Goal: Information Seeking & Learning: Learn about a topic

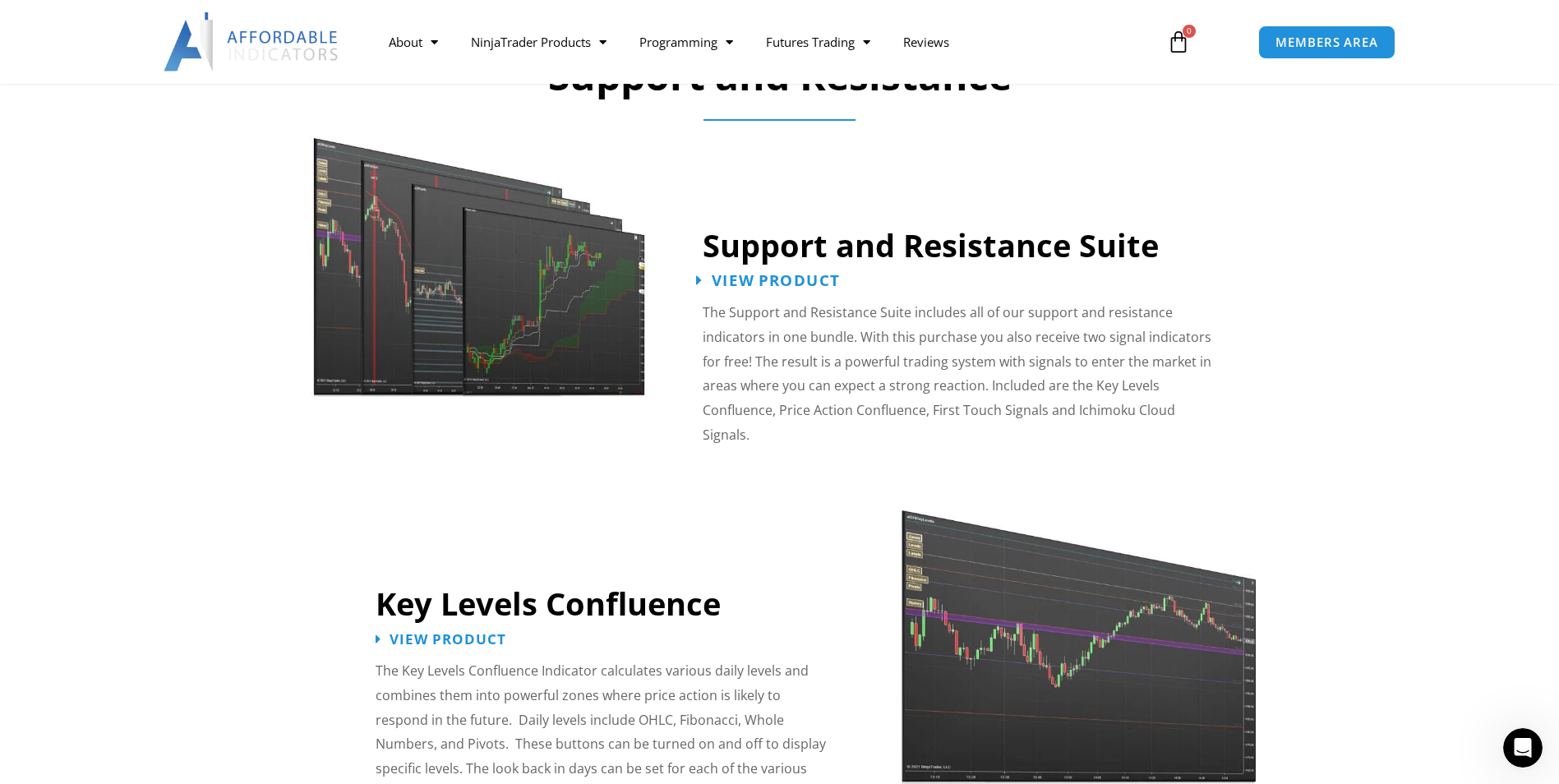
click at [803, 281] on span "View Product" at bounding box center [776, 281] width 128 height 15
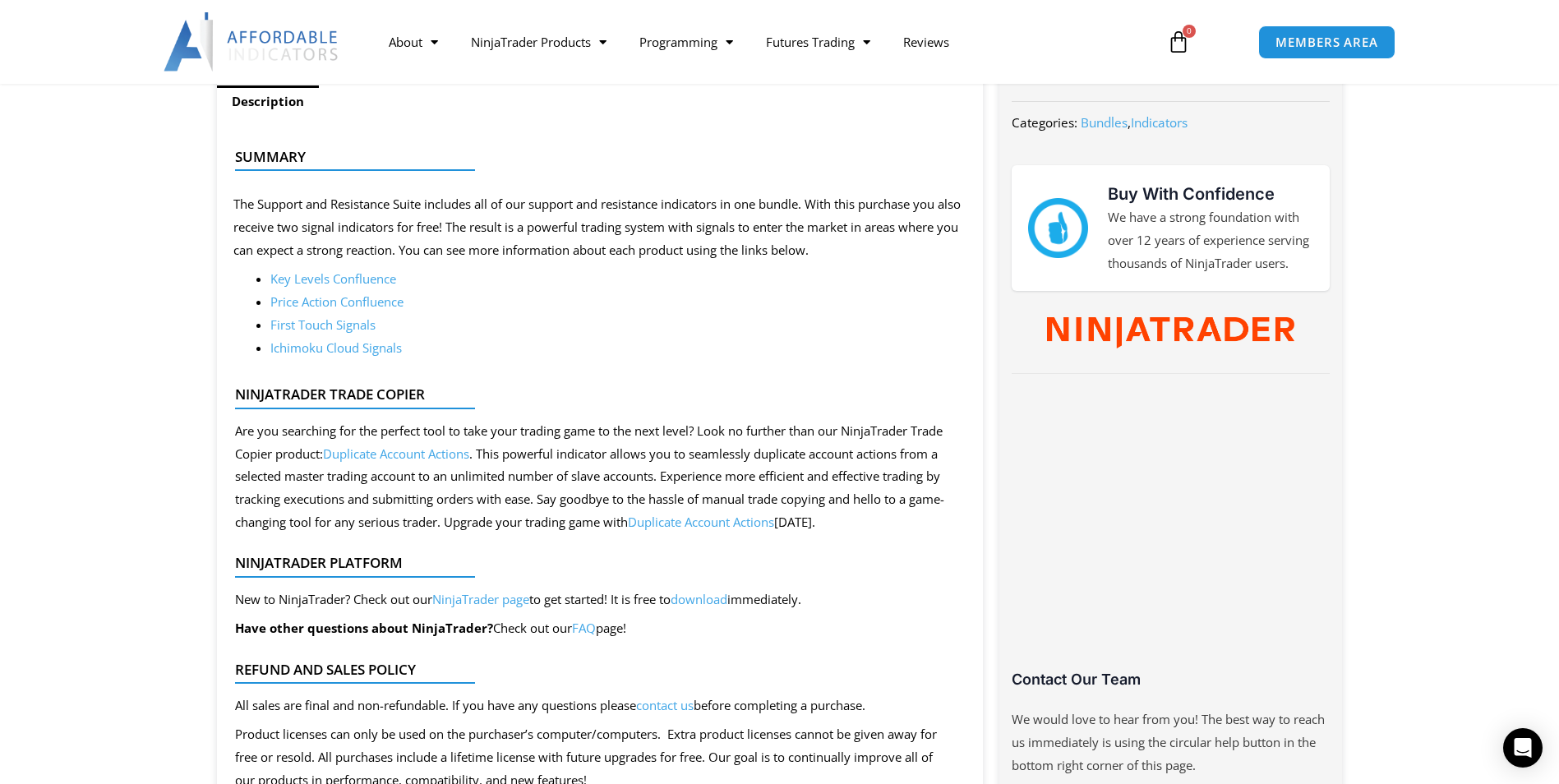
scroll to position [657, 0]
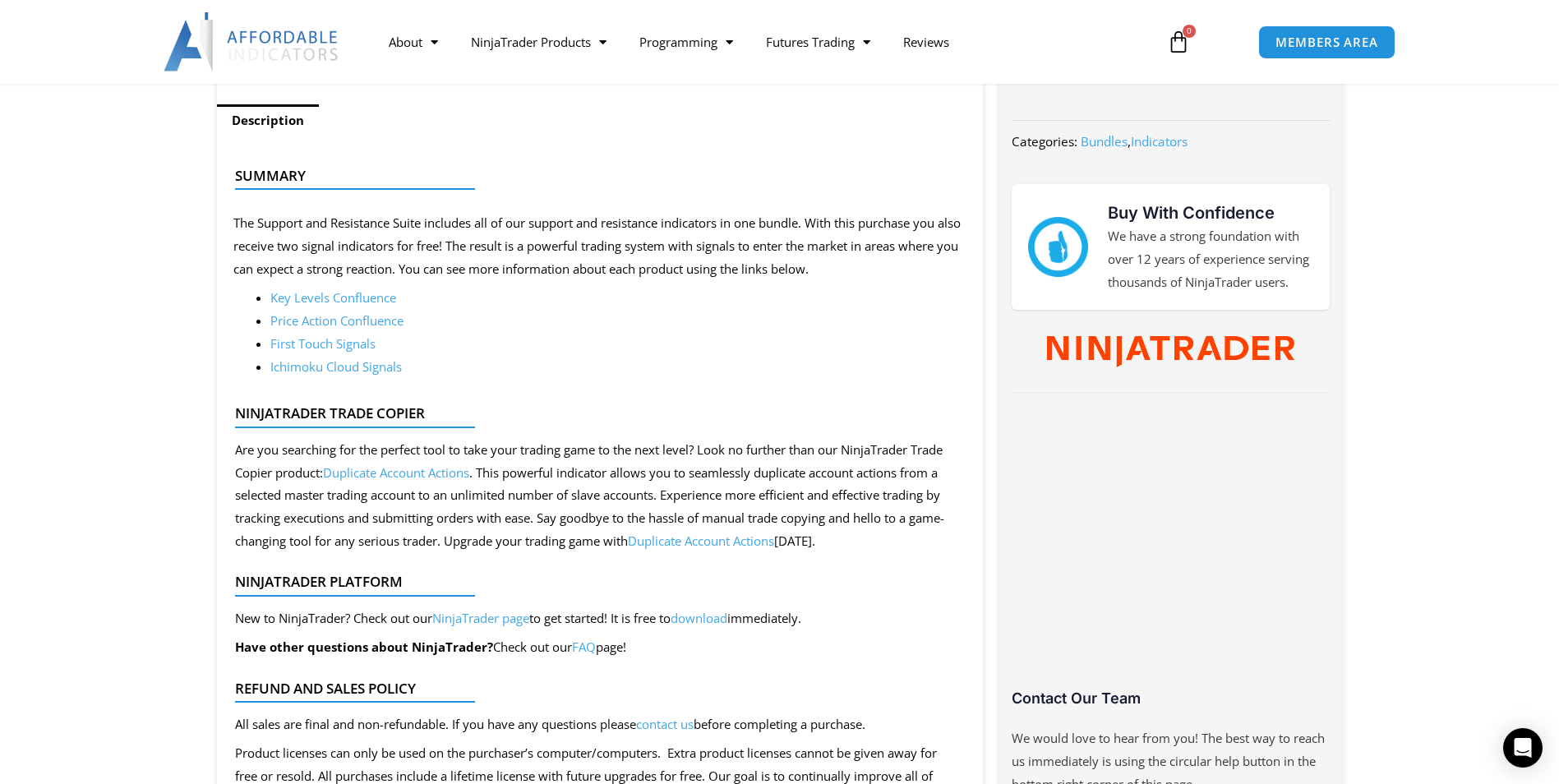
click at [331, 364] on link "Ichimoku Cloud Signals" at bounding box center [336, 366] width 132 height 16
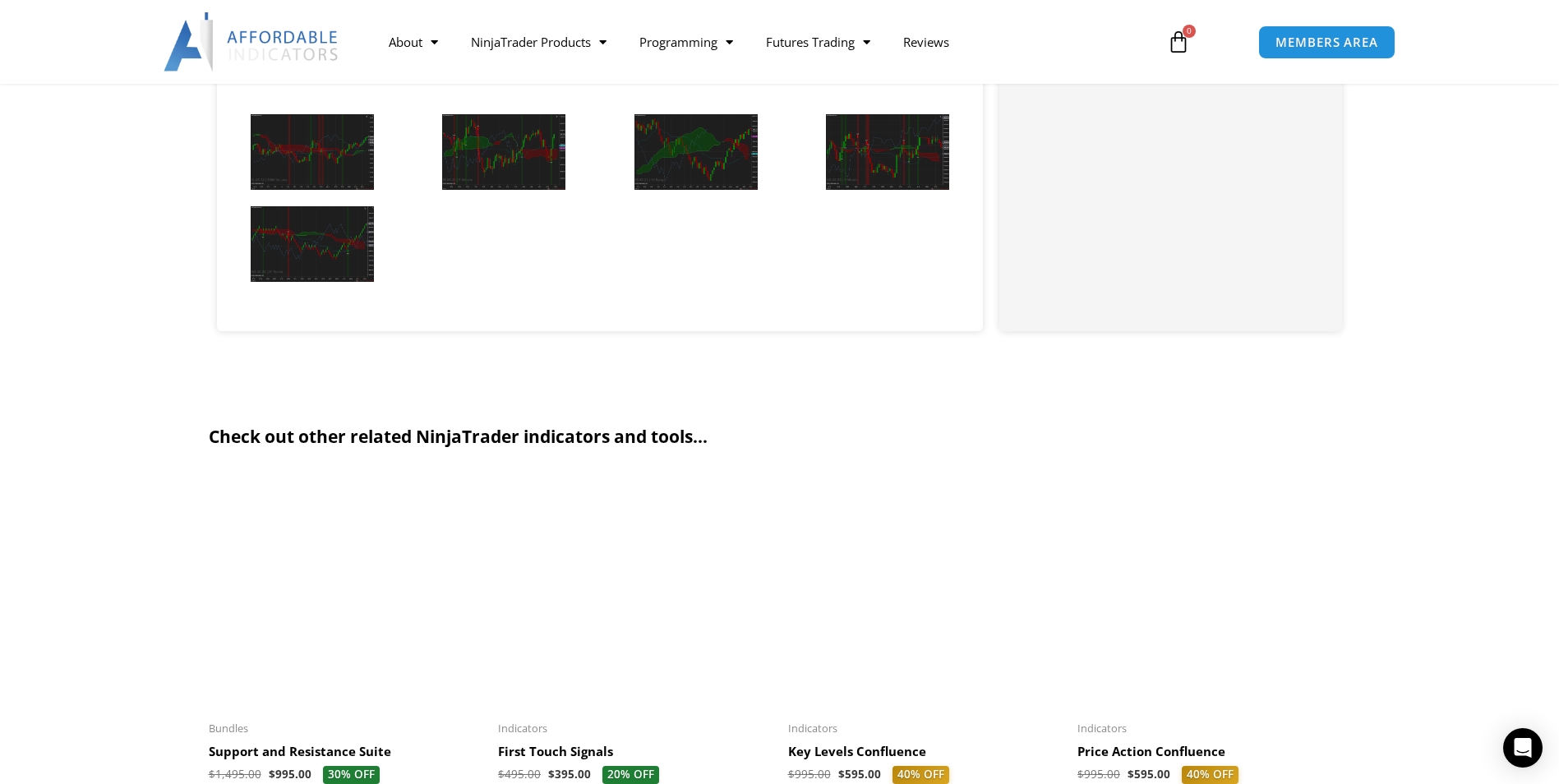
scroll to position [1726, 0]
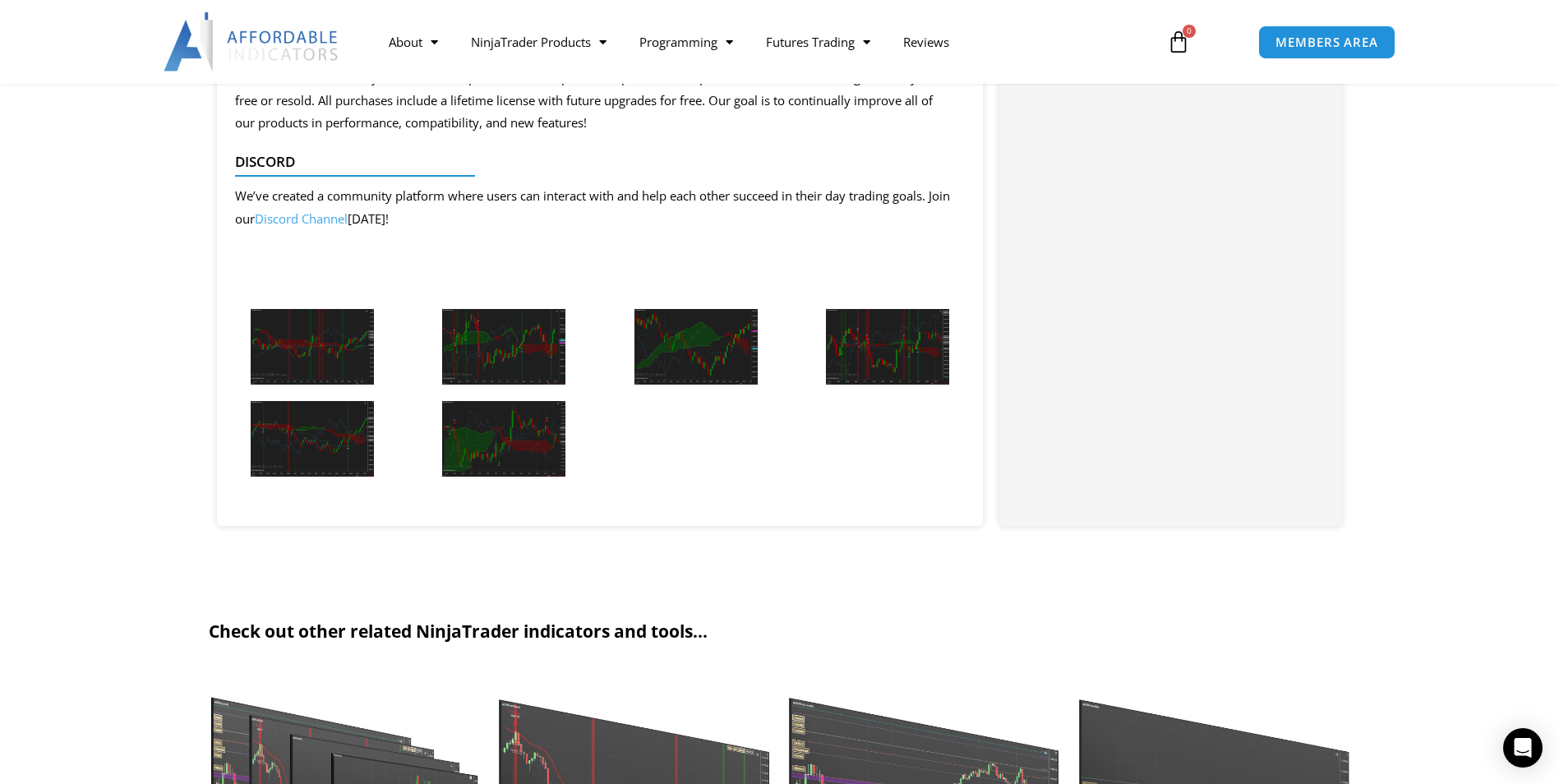
click at [331, 335] on img at bounding box center [311, 347] width 123 height 75
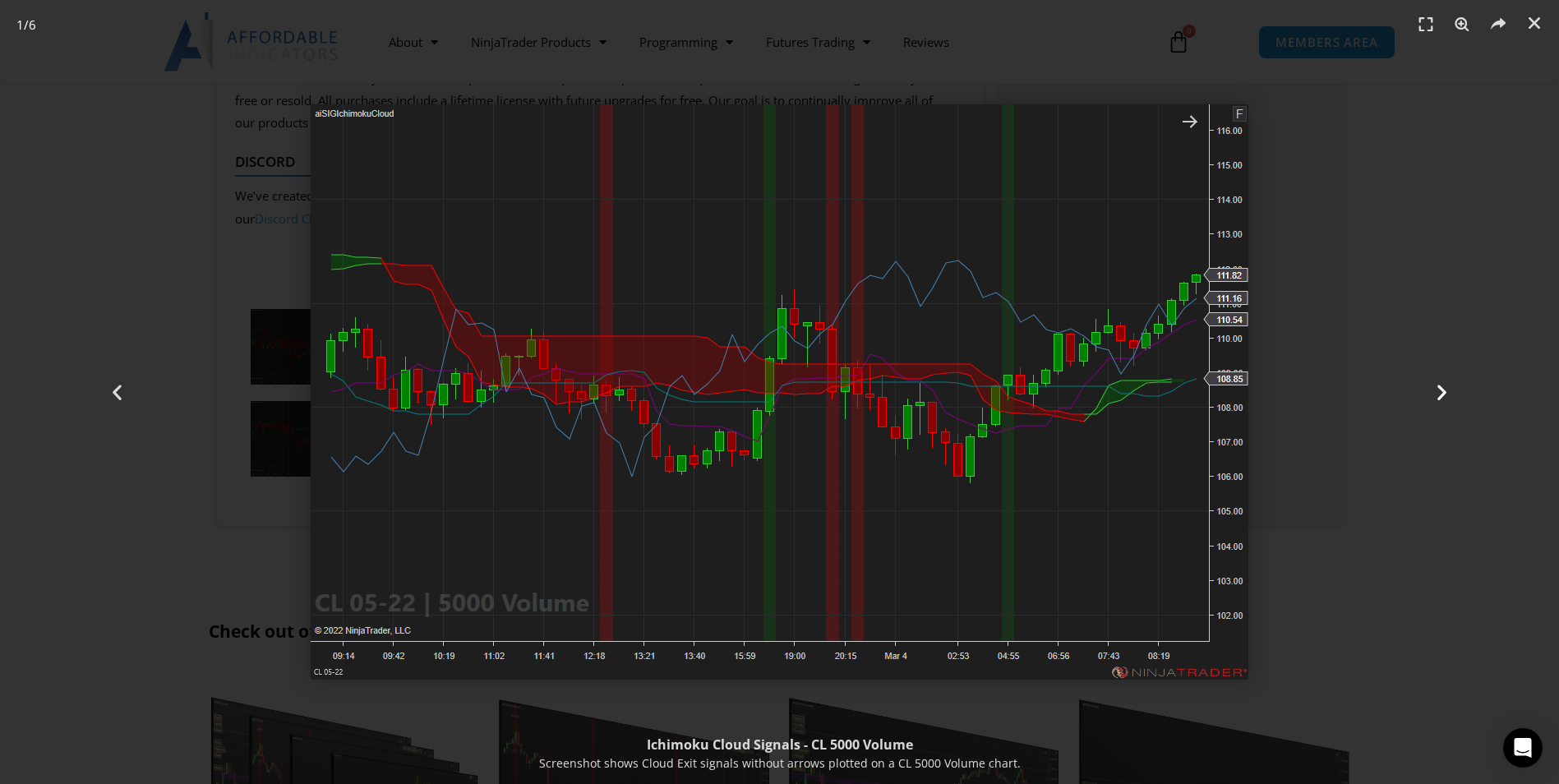
click at [1438, 388] on icon "Next slide" at bounding box center [1442, 392] width 21 height 21
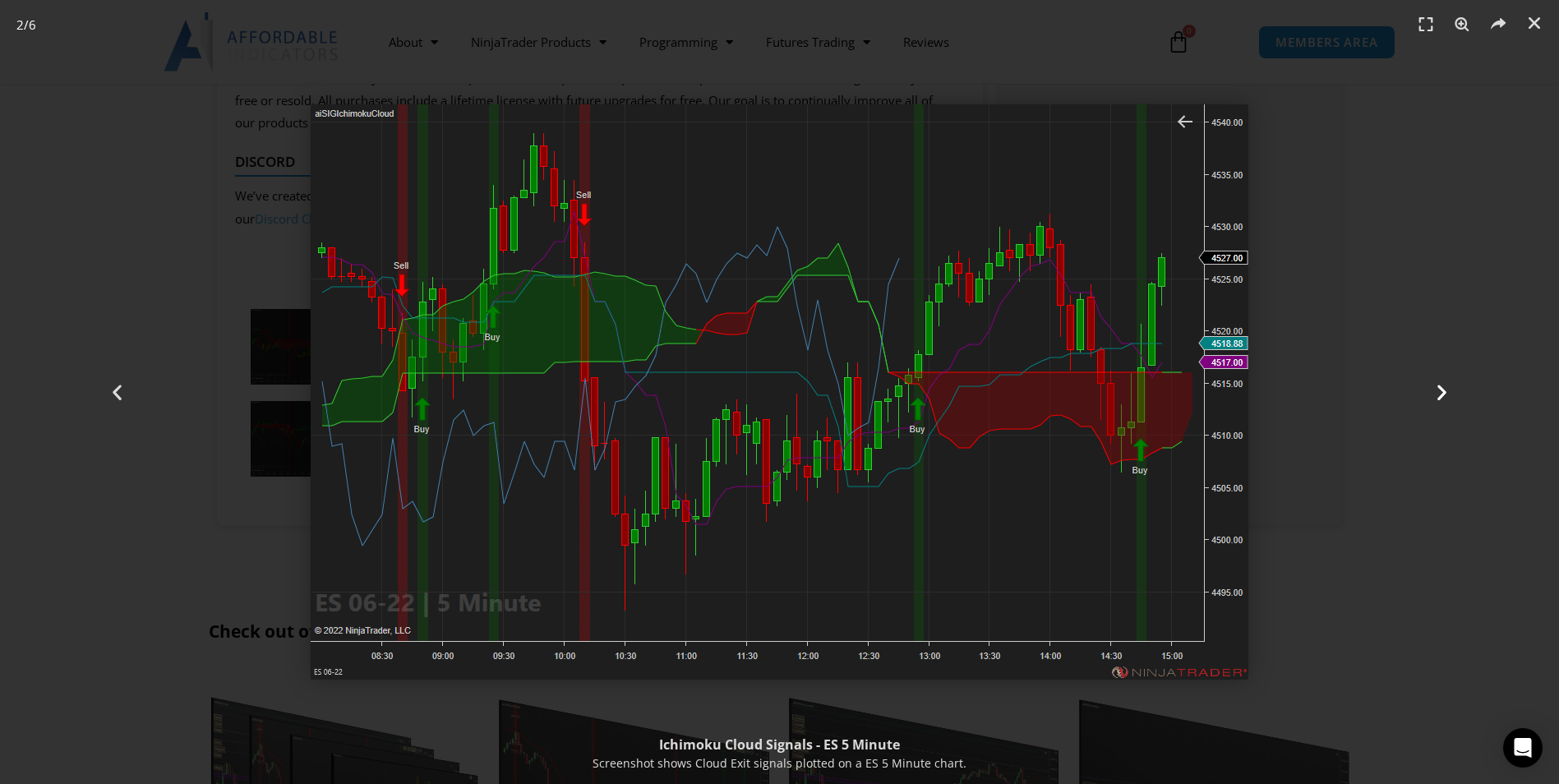
click at [1446, 392] on icon "Next slide" at bounding box center [1442, 392] width 21 height 21
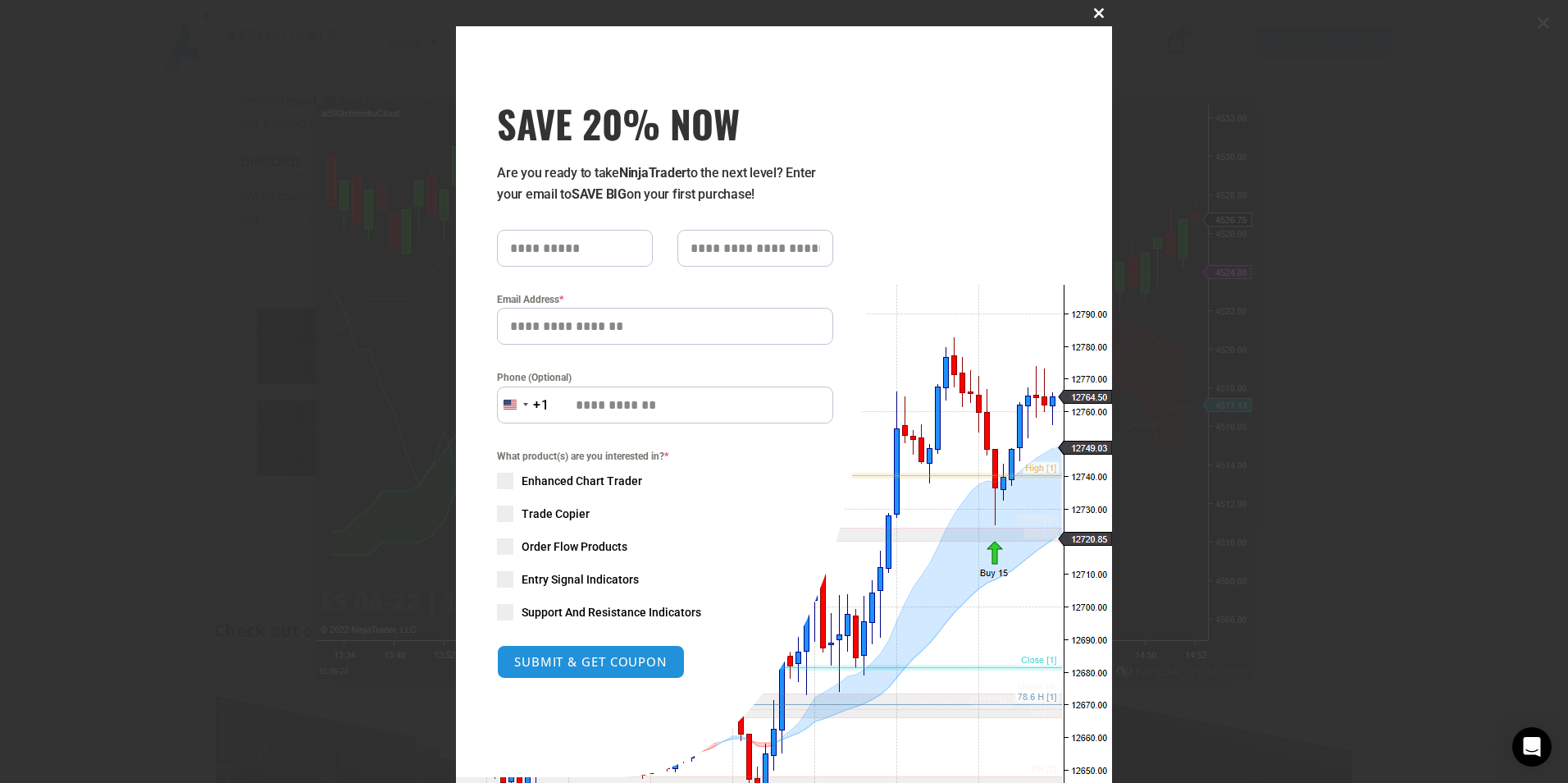
click at [1089, 14] on span "SAVE 20% NOW popup" at bounding box center [1099, 13] width 27 height 10
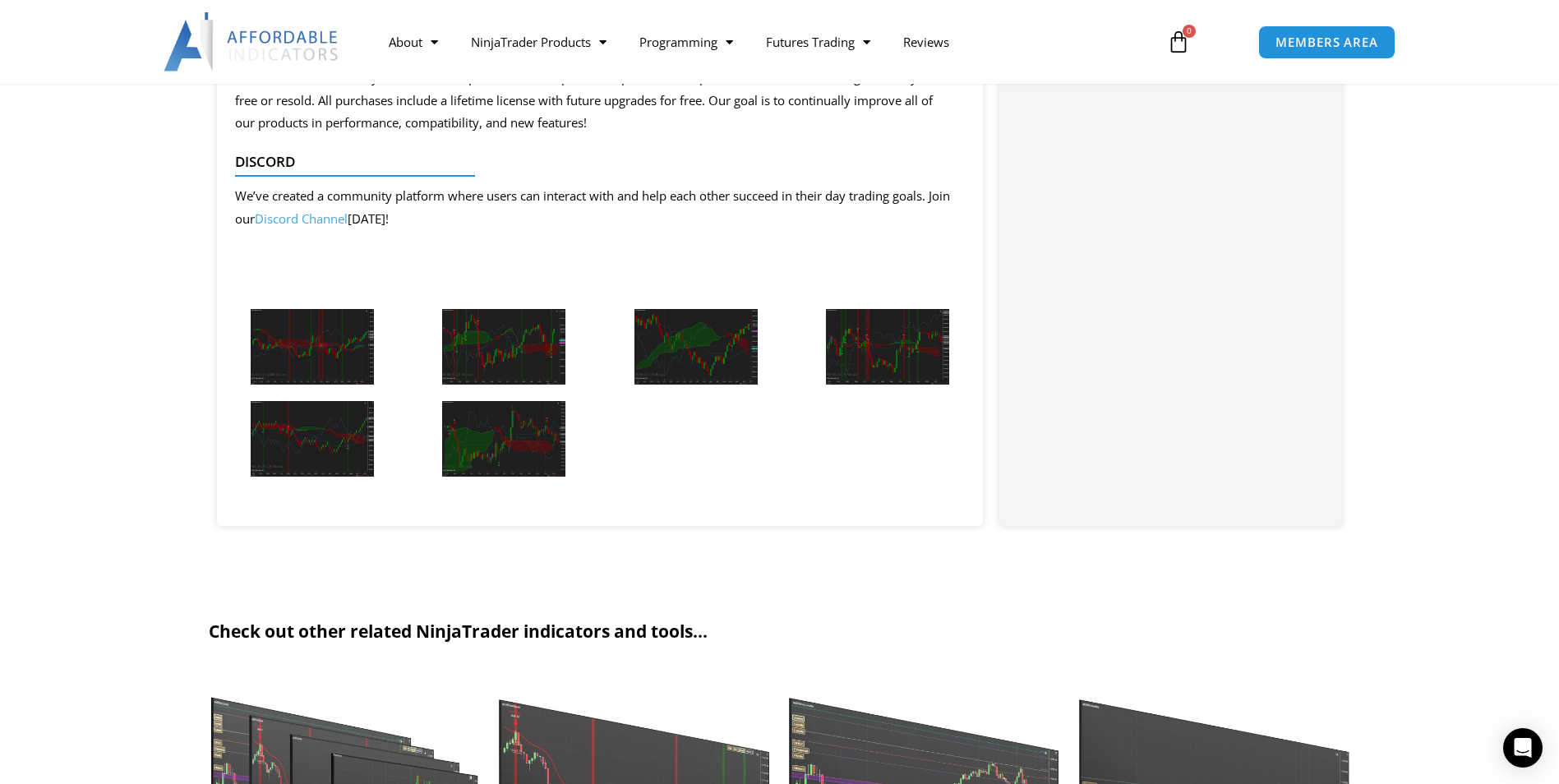
click at [467, 432] on img at bounding box center [503, 438] width 123 height 75
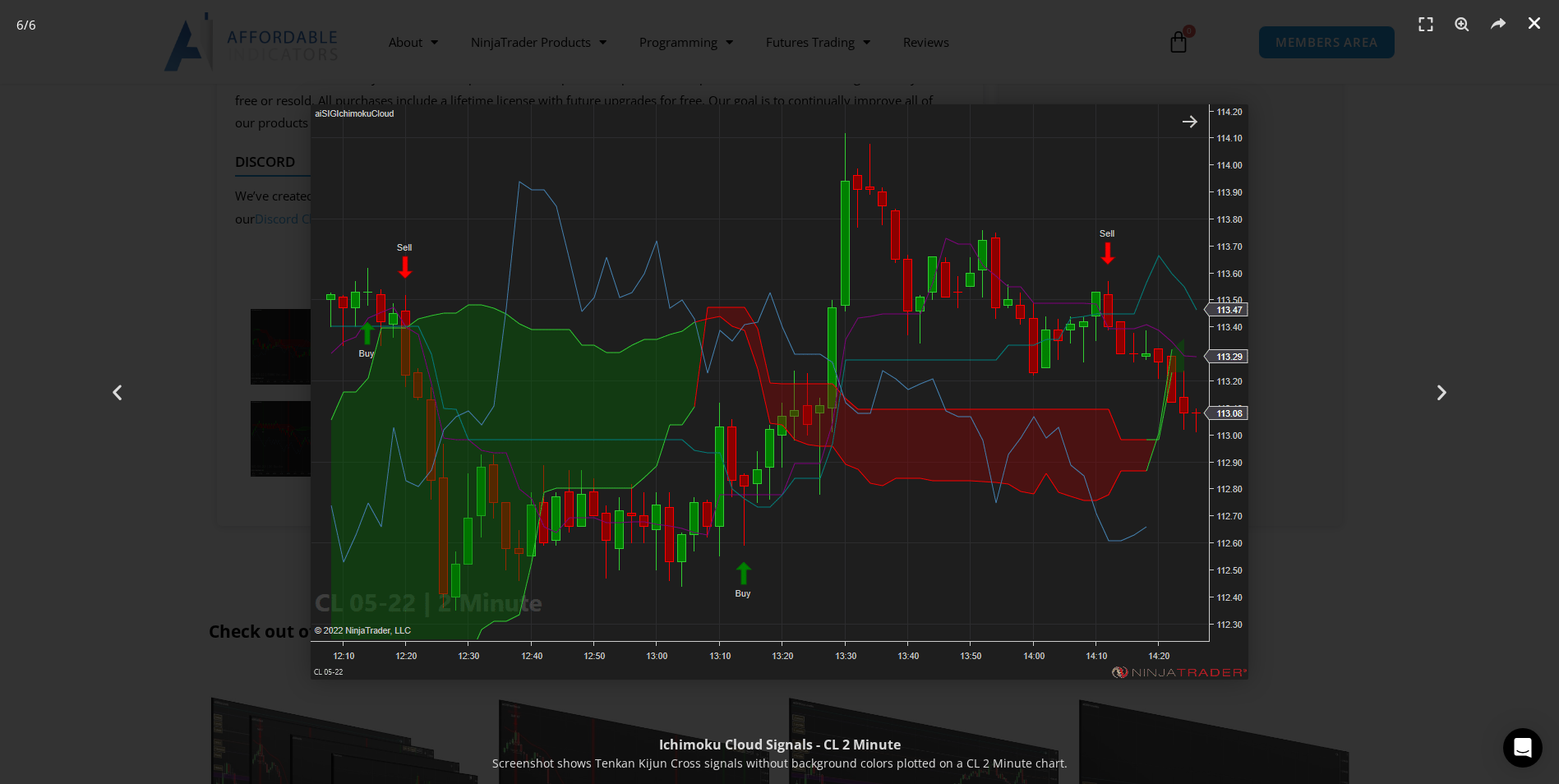
click at [1532, 21] on icon "Close (Esc)" at bounding box center [1534, 22] width 16 height 16
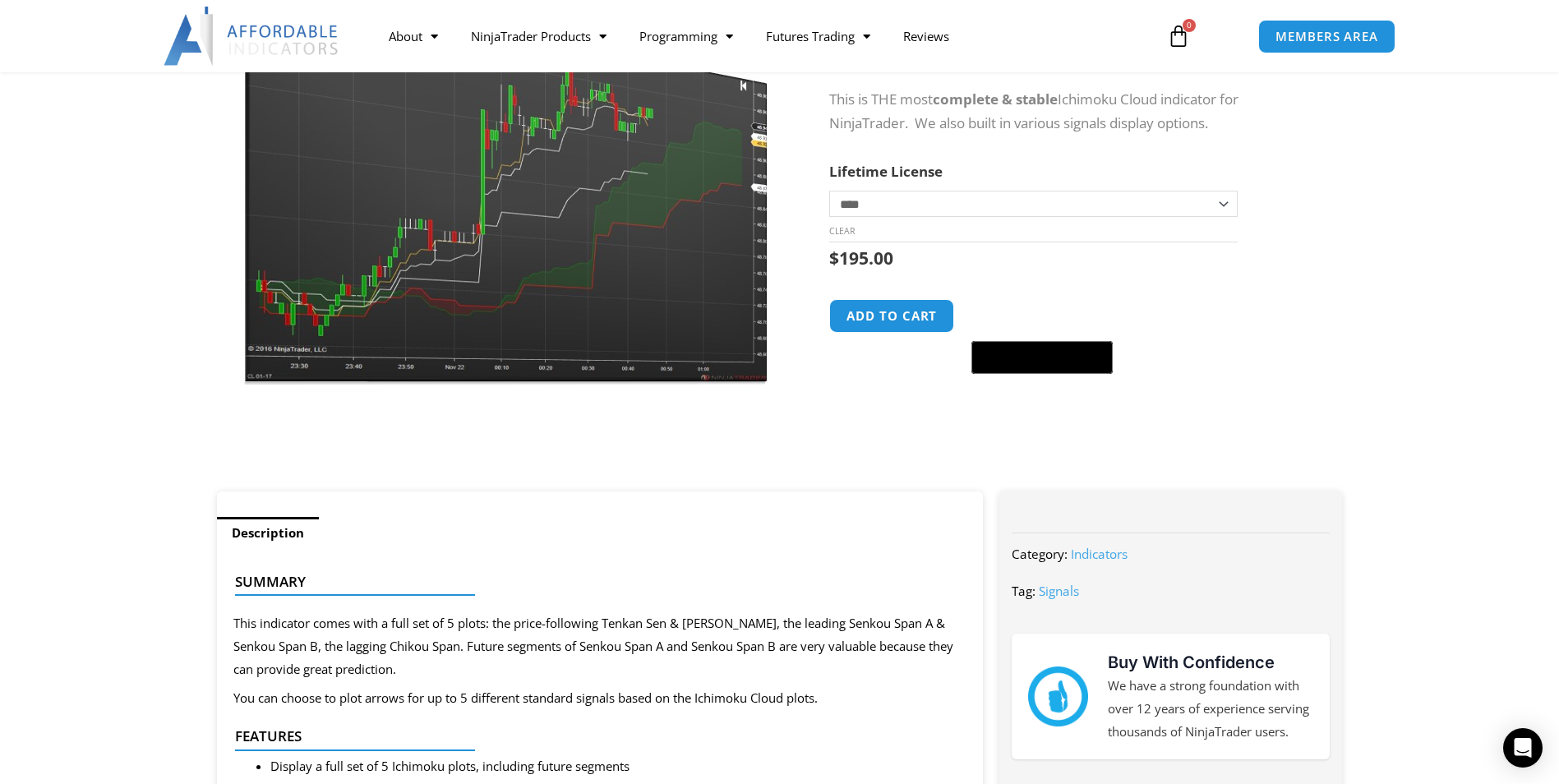
scroll to position [0, 0]
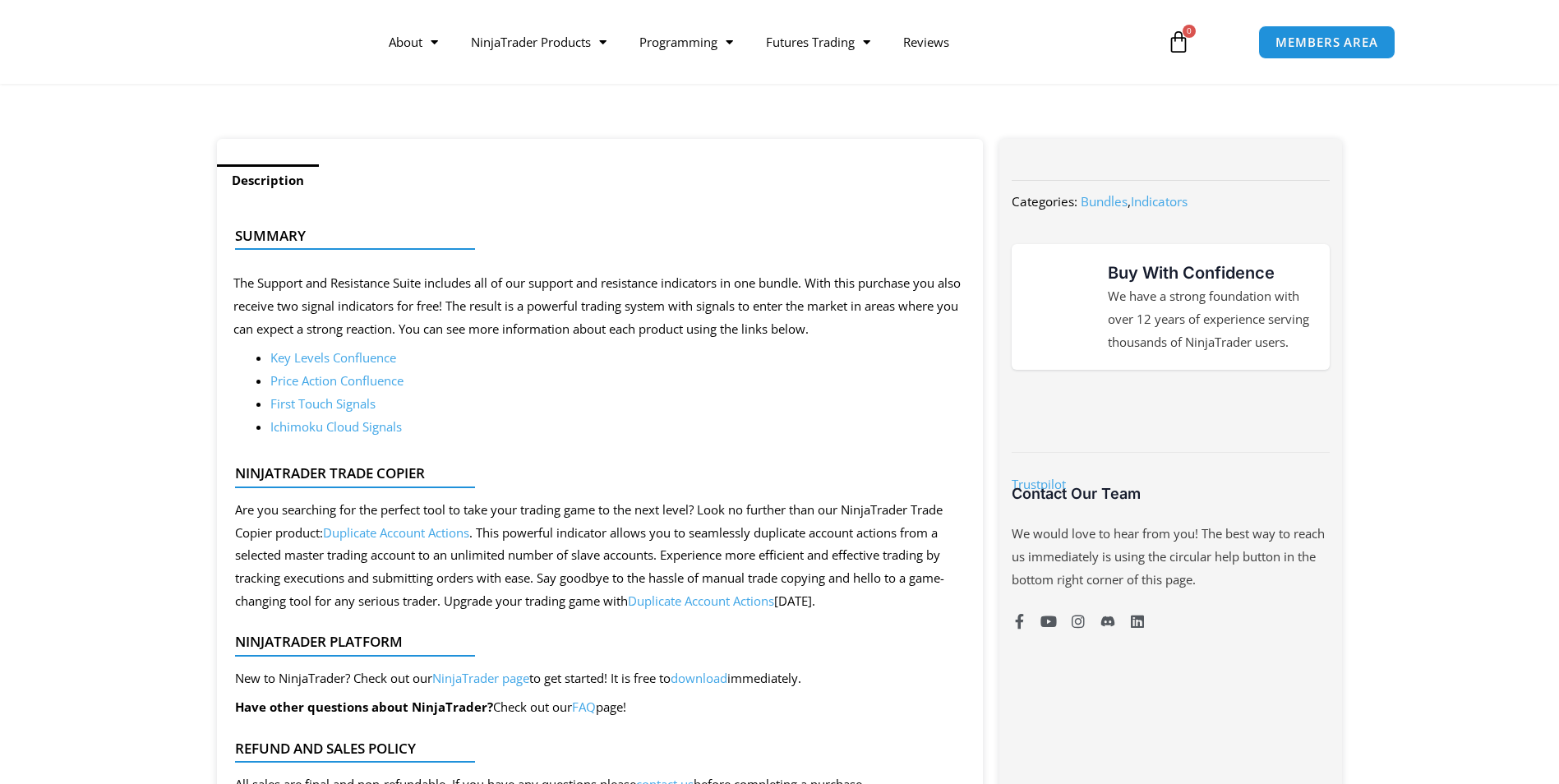
scroll to position [657, 0]
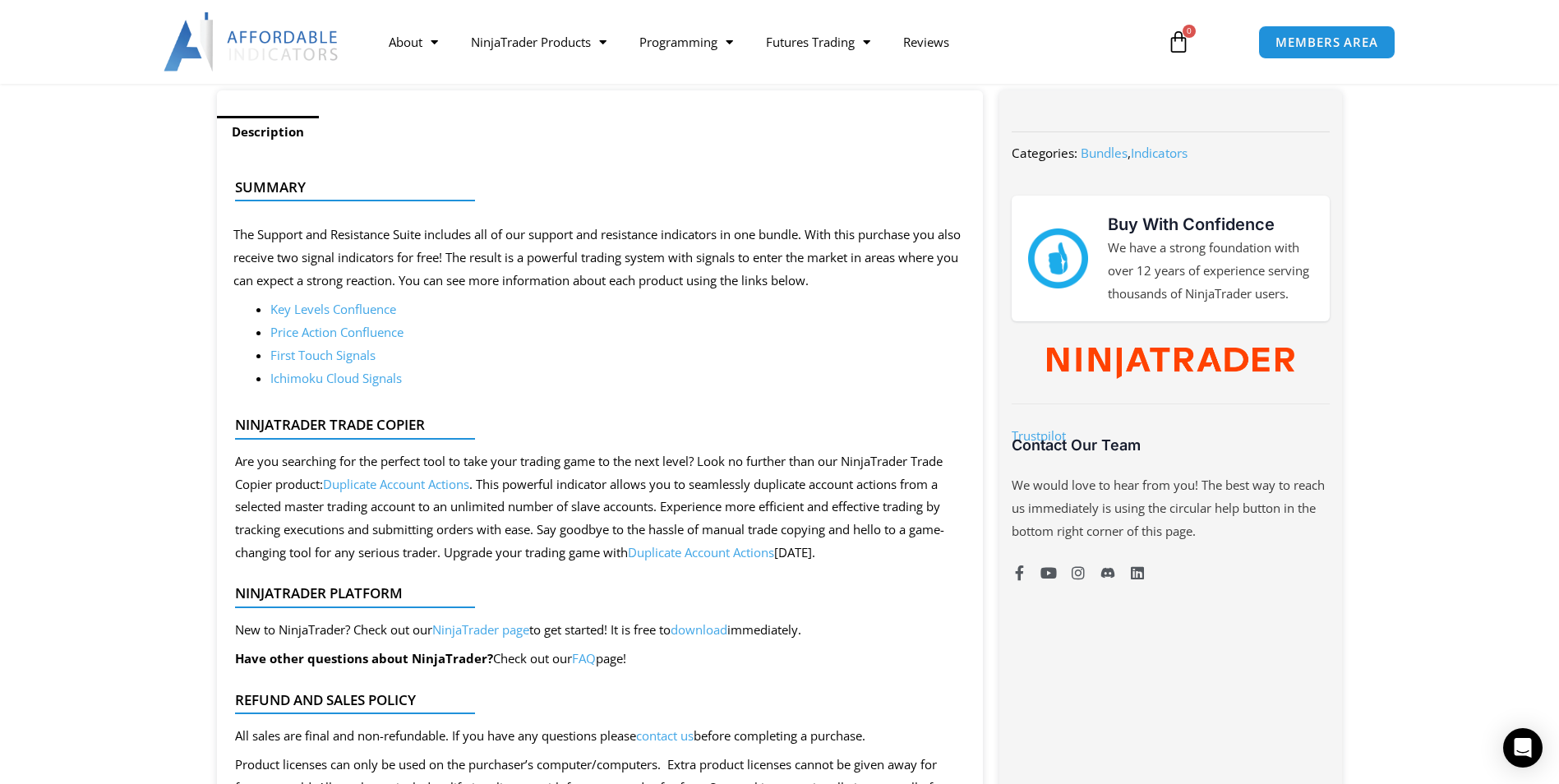
click at [323, 332] on link "Price Action Confluence" at bounding box center [336, 331] width 133 height 16
click at [333, 352] on link "First Touch Signals" at bounding box center [323, 354] width 105 height 16
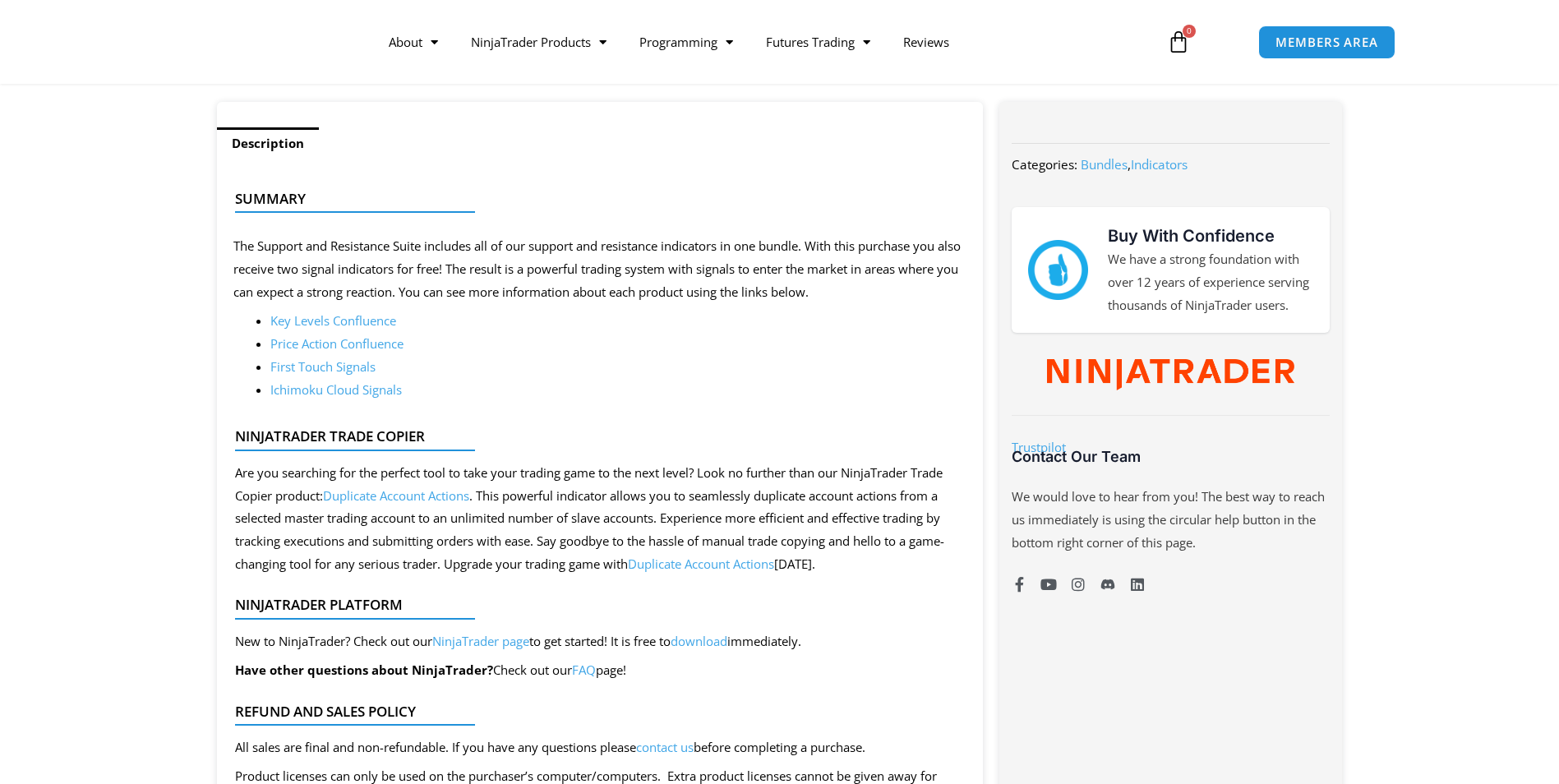
scroll to position [657, 0]
